Goal: Information Seeking & Learning: Learn about a topic

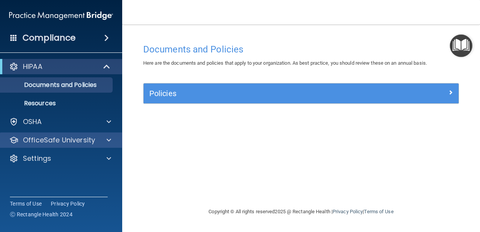
click at [108, 138] on span at bounding box center [109, 139] width 5 height 9
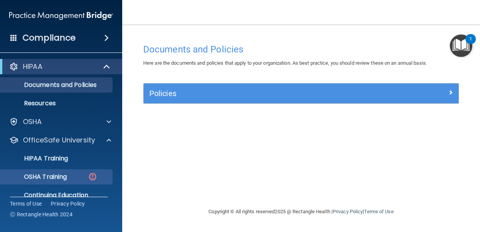
click at [86, 175] on div "OSHA Training" at bounding box center [57, 177] width 104 height 8
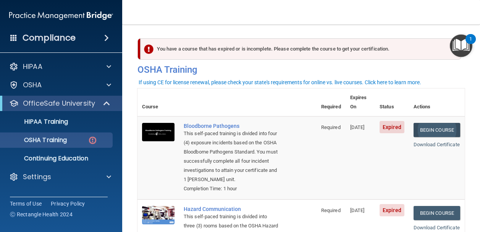
click at [431, 123] on link "Begin Course" at bounding box center [437, 130] width 47 height 14
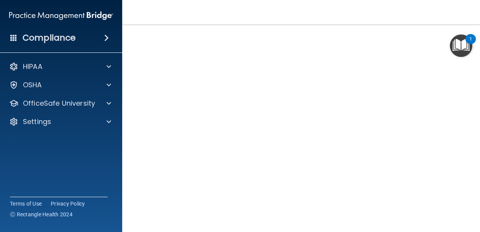
scroll to position [59, 0]
click at [451, 34] on img "Open Resource Center, 1 new notification" at bounding box center [461, 45] width 23 height 23
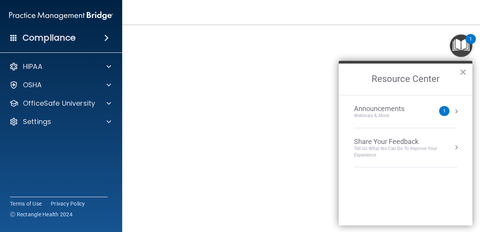
click at [462, 71] on button "×" at bounding box center [463, 72] width 7 height 12
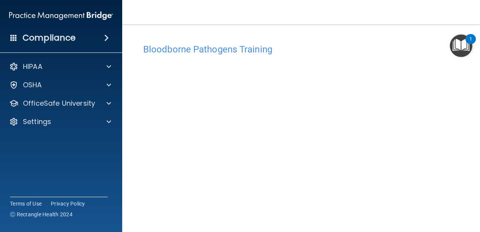
scroll to position [0, 0]
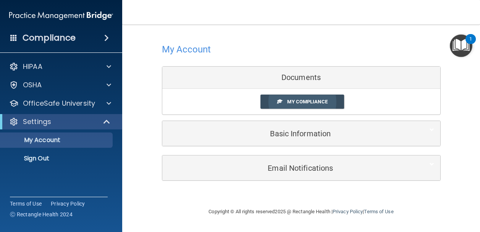
click at [293, 101] on span "My Compliance" at bounding box center [307, 102] width 40 height 6
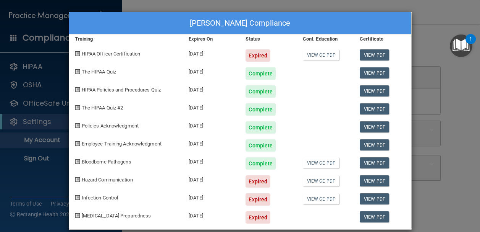
click at [456, 195] on div "Alexa Bruce DeRienzo's Compliance Training Expires On Status Cont. Education Ce…" at bounding box center [240, 116] width 480 height 232
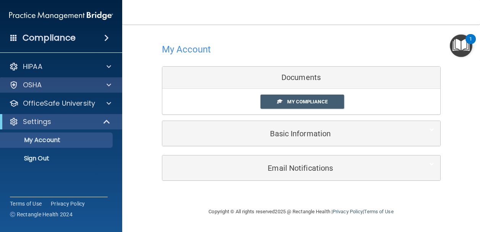
click at [109, 85] on span at bounding box center [109, 84] width 5 height 9
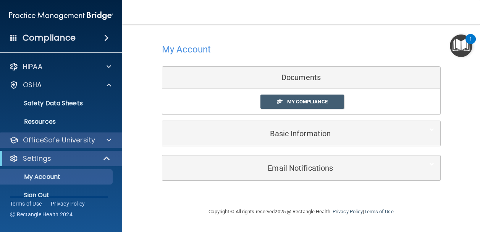
click at [110, 140] on span at bounding box center [109, 139] width 5 height 9
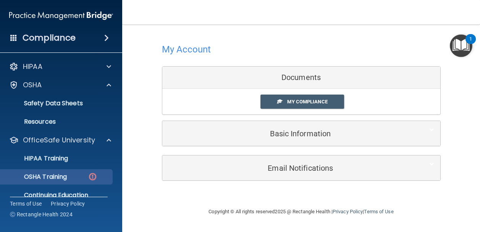
click at [91, 172] on img at bounding box center [93, 177] width 10 height 10
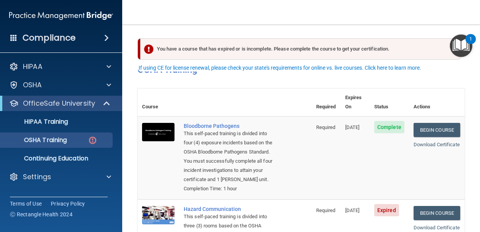
scroll to position [96, 0]
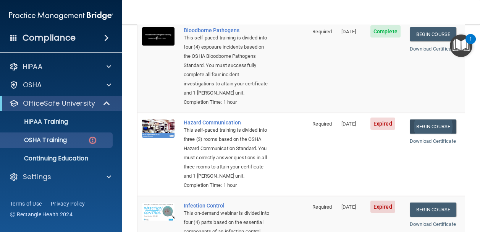
click at [427, 119] on link "Begin Course" at bounding box center [433, 126] width 47 height 14
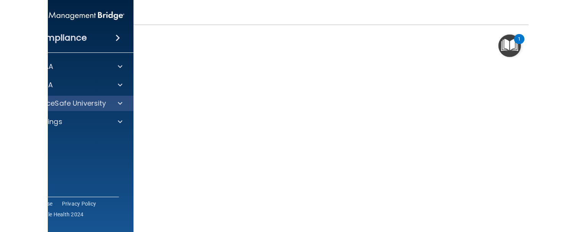
scroll to position [46, 0]
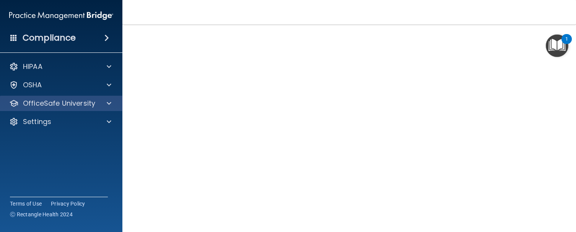
click at [109, 102] on span at bounding box center [109, 103] width 5 height 9
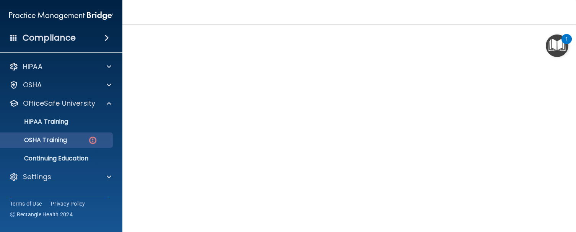
click at [87, 140] on div "OSHA Training" at bounding box center [57, 140] width 104 height 8
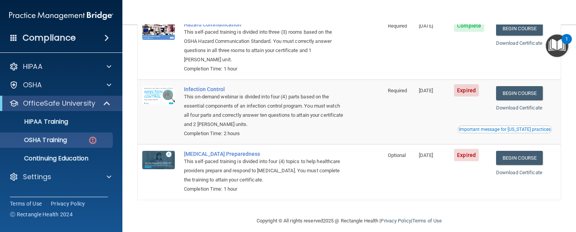
scroll to position [156, 0]
click at [480, 88] on link "Begin Course" at bounding box center [519, 93] width 47 height 14
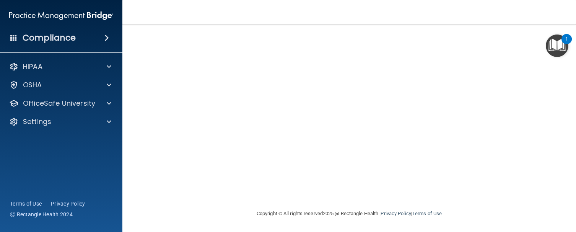
scroll to position [95, 0]
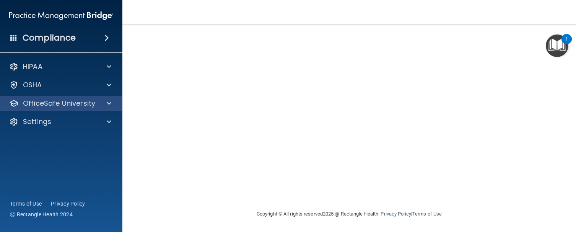
click at [106, 101] on div at bounding box center [107, 103] width 19 height 9
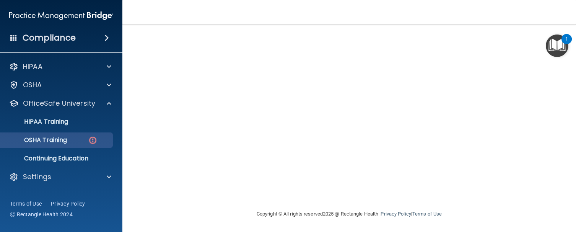
click at [88, 142] on img at bounding box center [93, 140] width 10 height 10
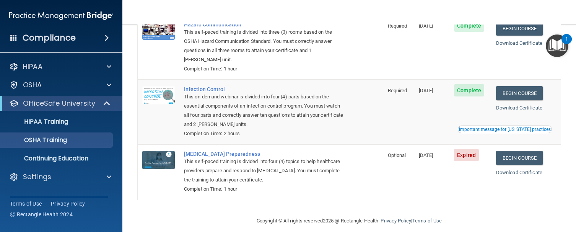
scroll to position [135, 0]
click at [515, 153] on link "Begin Course" at bounding box center [519, 158] width 47 height 14
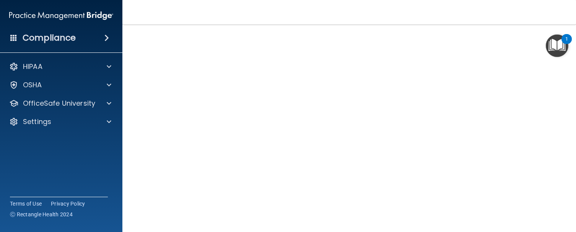
scroll to position [80, 0]
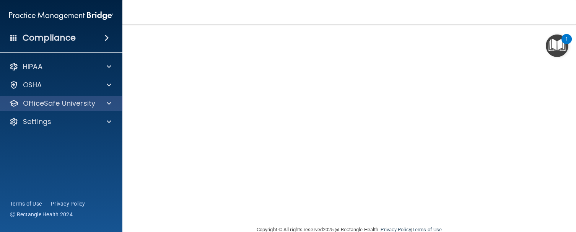
click at [107, 102] on span at bounding box center [109, 103] width 5 height 9
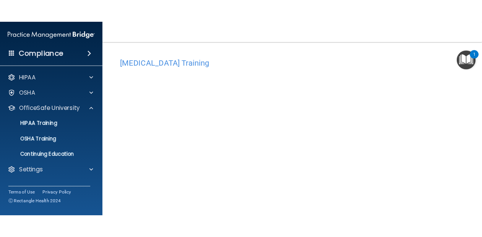
scroll to position [0, 0]
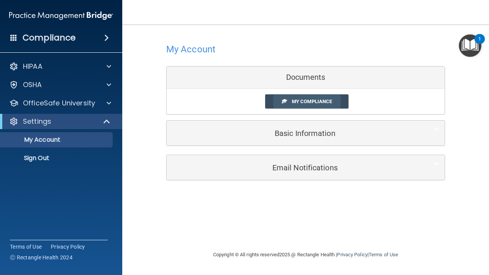
click at [284, 101] on span at bounding box center [284, 101] width 5 height 5
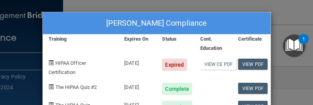
click at [2, 103] on div "[PERSON_NAME] Compliance Training Expires On Status Cont. Education Certificate…" at bounding box center [156, 52] width 313 height 105
